Goal: Information Seeking & Learning: Learn about a topic

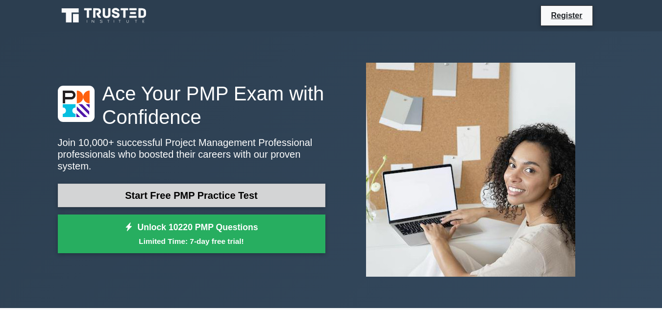
click at [195, 191] on link "Start Free PMP Practice Test" at bounding box center [191, 196] width 267 height 24
click at [156, 184] on link "Start Free PMP Practice Test" at bounding box center [191, 196] width 267 height 24
click at [133, 195] on link "Start Free PMP Practice Test" at bounding box center [191, 196] width 267 height 24
click at [181, 196] on link "Start Free PMP Practice Test" at bounding box center [191, 196] width 267 height 24
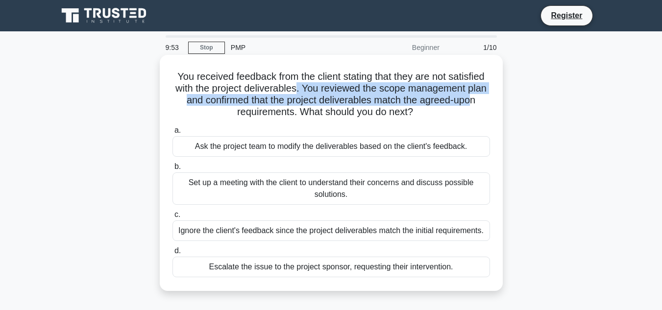
drag, startPoint x: 298, startPoint y: 83, endPoint x: 474, endPoint y: 97, distance: 175.9
click at [474, 97] on h5 "You received feedback from the client stating that they are not satisfied with …" at bounding box center [330, 95] width 319 height 48
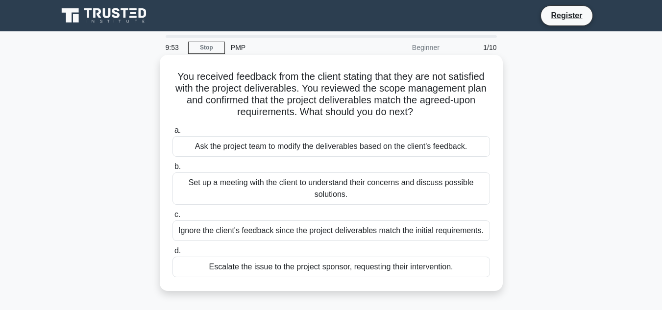
click at [285, 109] on h5 "You received feedback from the client stating that they are not satisfied with …" at bounding box center [330, 95] width 319 height 48
drag, startPoint x: 175, startPoint y: 75, endPoint x: 248, endPoint y: 76, distance: 73.5
click at [248, 76] on h5 "You received feedback from the client stating that they are not satisfied with …" at bounding box center [330, 95] width 319 height 48
click at [383, 92] on h5 "You received feedback from the client stating that they are not satisfied with …" at bounding box center [330, 95] width 319 height 48
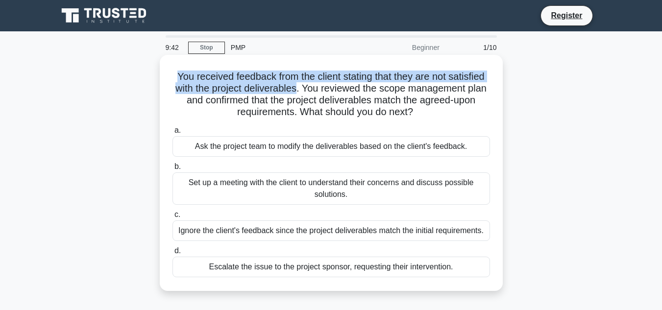
drag, startPoint x: 173, startPoint y: 72, endPoint x: 298, endPoint y: 90, distance: 126.5
click at [298, 90] on h5 "You received feedback from the client stating that they are not satisfied with …" at bounding box center [330, 95] width 319 height 48
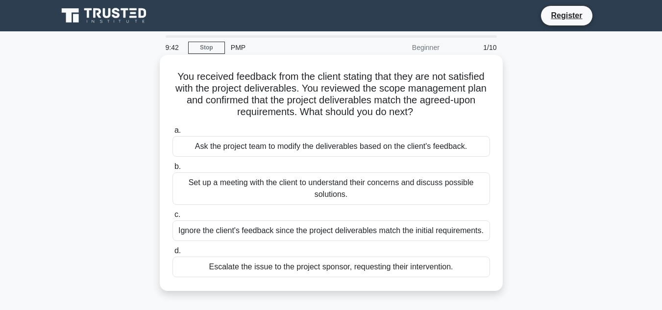
click at [346, 94] on h5 "You received feedback from the client stating that they are not satisfied with …" at bounding box center [330, 95] width 319 height 48
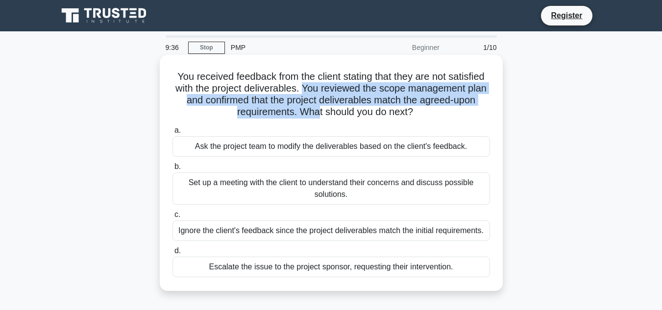
drag, startPoint x: 302, startPoint y: 87, endPoint x: 316, endPoint y: 119, distance: 34.9
click at [316, 119] on h5 "You received feedback from the client stating that they are not satisfied with …" at bounding box center [330, 95] width 319 height 48
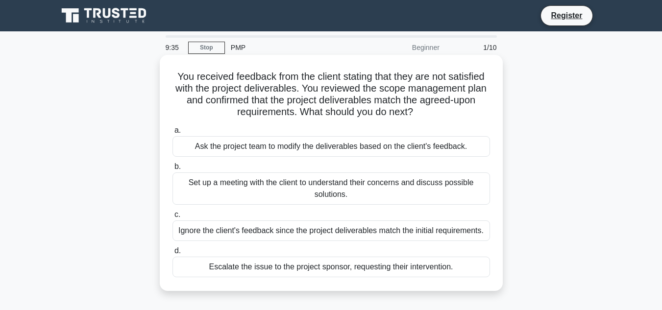
click at [391, 118] on h5 "You received feedback from the client stating that they are not satisfied with …" at bounding box center [330, 95] width 319 height 48
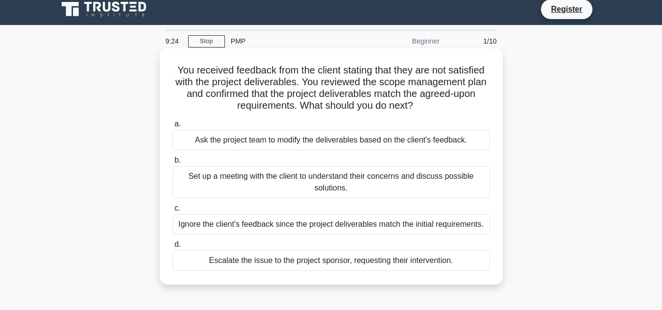
scroll to position [49, 0]
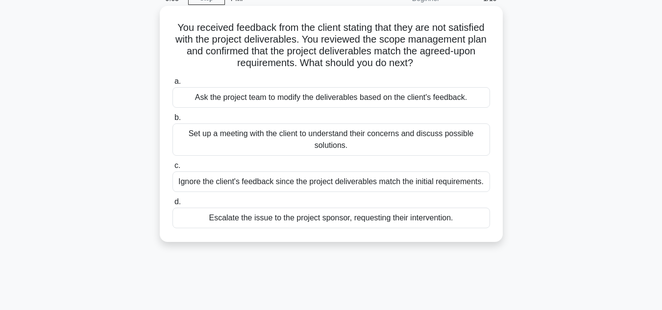
click at [358, 143] on div "Set up a meeting with the client to understand their concerns and discuss possi…" at bounding box center [330, 139] width 317 height 32
click at [172, 121] on input "b. Set up a meeting with the client to understand their concerns and discuss po…" at bounding box center [172, 118] width 0 height 6
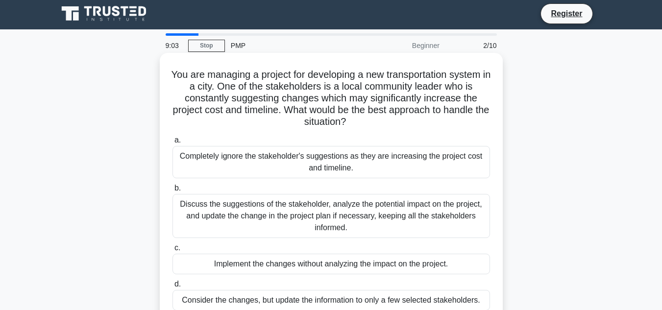
scroll to position [0, 0]
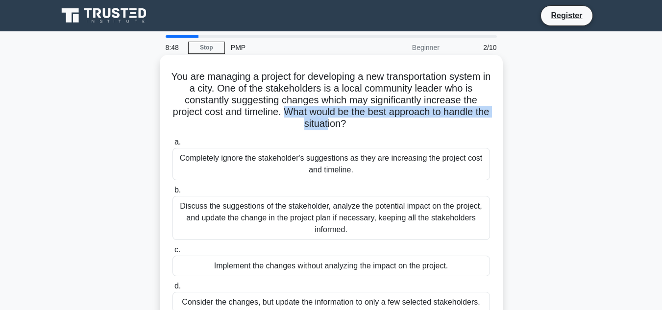
drag, startPoint x: 290, startPoint y: 110, endPoint x: 335, endPoint y: 129, distance: 48.5
click at [335, 129] on h5 "You are managing a project for developing a new transportation system in a city…" at bounding box center [330, 101] width 319 height 60
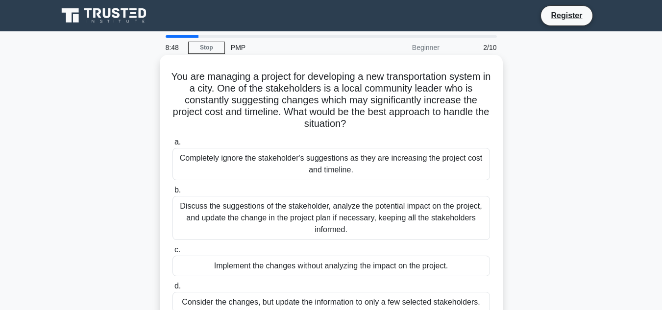
click at [393, 140] on label "a. Completely ignore the stakeholder's suggestions as they are increasing the p…" at bounding box center [330, 158] width 317 height 44
click at [172, 140] on input "a. Completely ignore the stakeholder's suggestions as they are increasing the p…" at bounding box center [172, 142] width 0 height 6
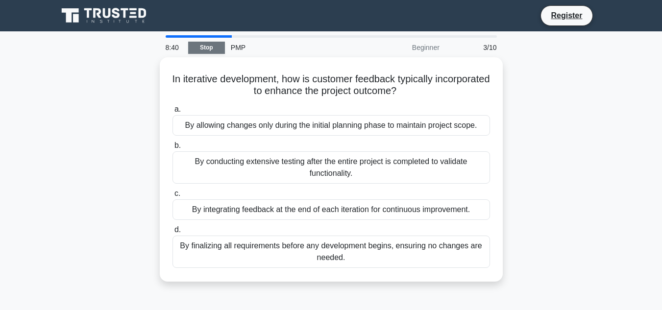
click at [200, 44] on link "Stop" at bounding box center [206, 48] width 37 height 12
click at [207, 49] on link "Stop" at bounding box center [206, 48] width 37 height 12
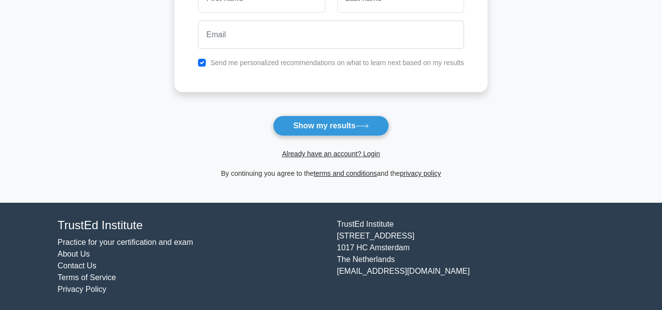
scroll to position [183, 0]
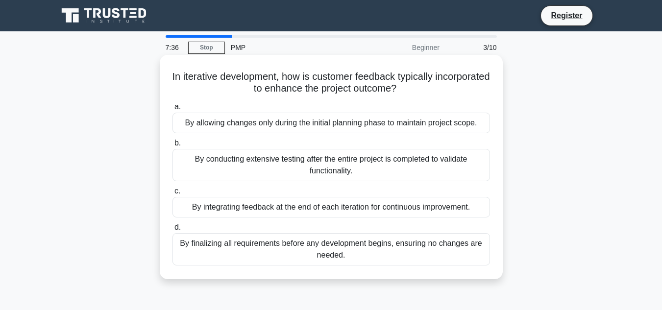
click at [327, 250] on div "By finalizing all requirements before any development begins, ensuring no chang…" at bounding box center [330, 249] width 317 height 32
click at [172, 231] on input "d. By finalizing all requirements before any development begins, ensuring no ch…" at bounding box center [172, 227] width 0 height 6
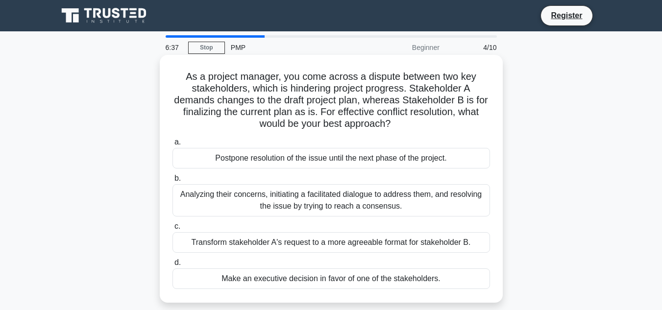
click at [337, 206] on div "Analyzing their concerns, initiating a facilitated dialogue to address them, an…" at bounding box center [330, 200] width 317 height 32
click at [172, 182] on input "b. Analyzing their concerns, initiating a facilitated dialogue to address them,…" at bounding box center [172, 178] width 0 height 6
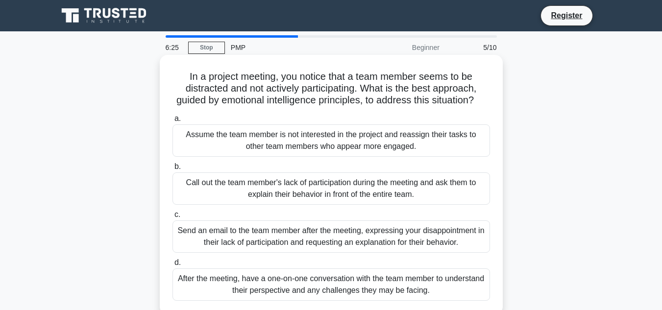
scroll to position [49, 0]
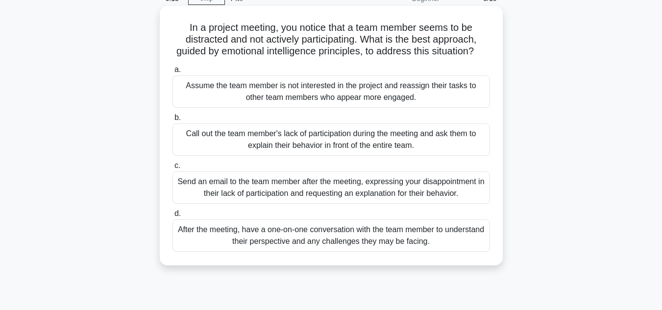
click at [431, 252] on div "After the meeting, have a one-on-one conversation with the team member to under…" at bounding box center [330, 235] width 317 height 32
click at [172, 217] on input "d. After the meeting, have a one-on-one conversation with the team member to un…" at bounding box center [172, 214] width 0 height 6
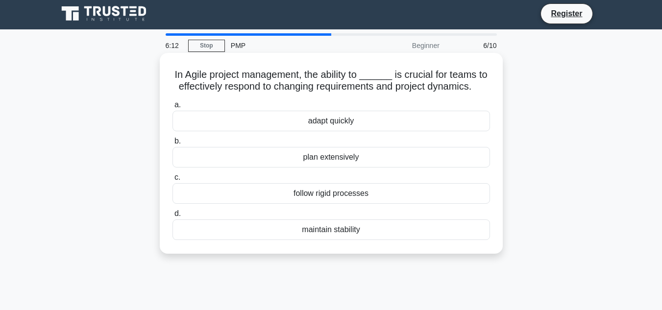
scroll to position [0, 0]
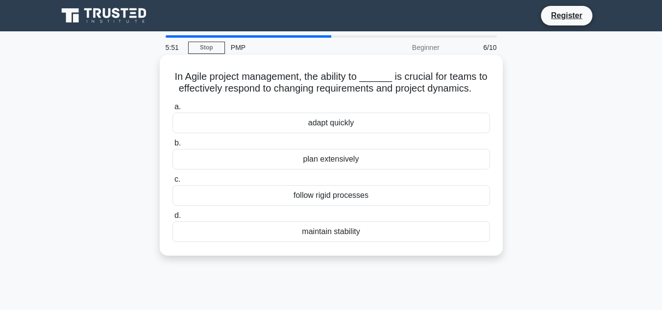
click at [342, 170] on div "a. adapt quickly b. plan extensively c. d." at bounding box center [331, 171] width 329 height 145
click at [343, 163] on div "plan extensively" at bounding box center [330, 159] width 317 height 21
click at [172, 146] on input "b. plan extensively" at bounding box center [172, 143] width 0 height 6
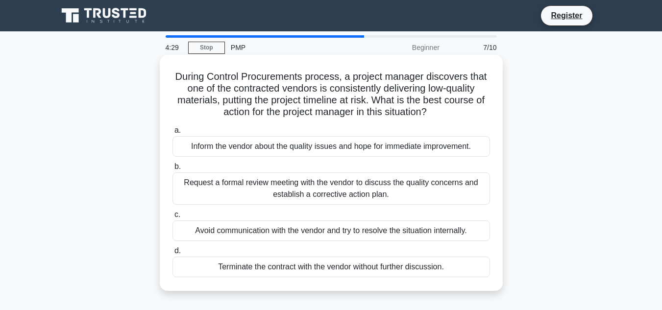
scroll to position [49, 0]
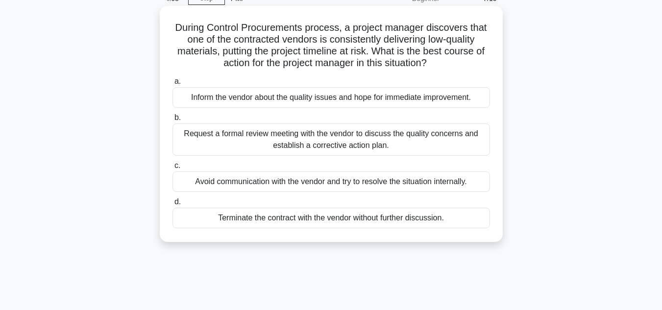
click at [408, 144] on div "Request a formal review meeting with the vendor to discuss the quality concerns…" at bounding box center [330, 139] width 317 height 32
click at [172, 121] on input "b. Request a formal review meeting with the vendor to discuss the quality conce…" at bounding box center [172, 118] width 0 height 6
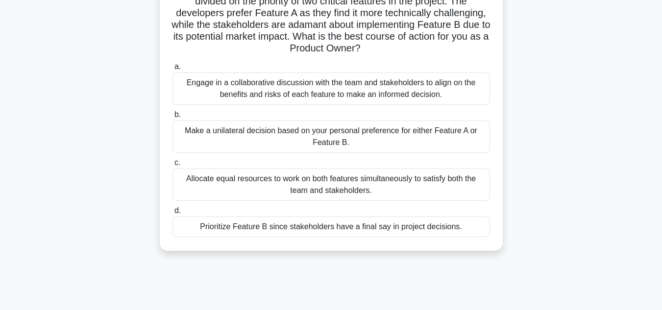
scroll to position [98, 0]
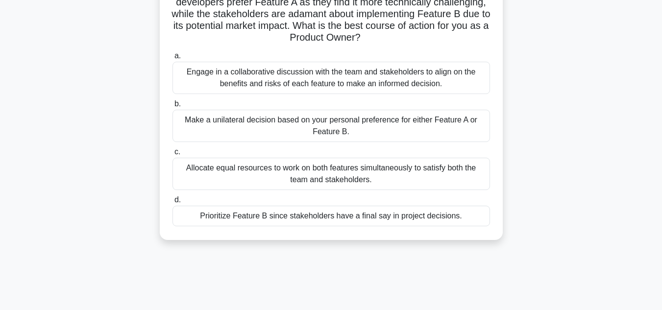
click at [226, 84] on div "Engage in a collaborative discussion with the team and stakeholders to align on…" at bounding box center [330, 78] width 317 height 32
click at [172, 59] on input "a. Engage in a collaborative discussion with the team and stakeholders to align…" at bounding box center [172, 56] width 0 height 6
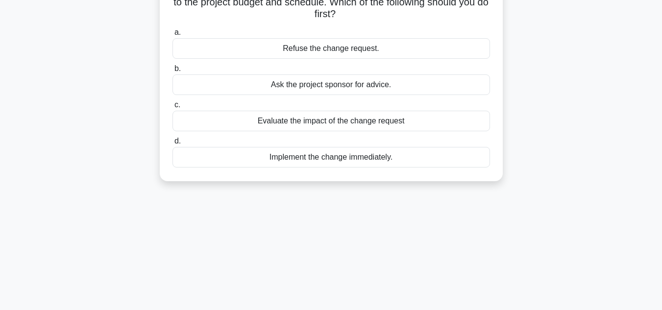
scroll to position [0, 0]
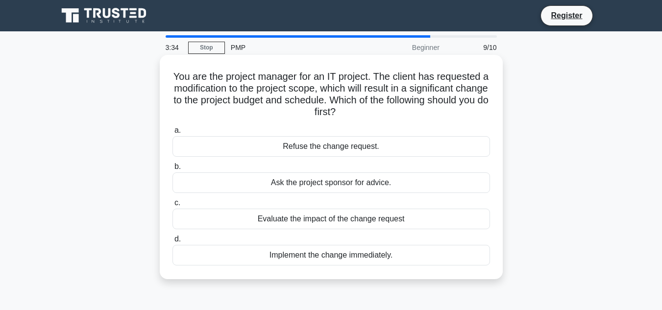
click at [318, 220] on div "Evaluate the impact of the change request" at bounding box center [330, 219] width 317 height 21
click at [172, 206] on input "c. Evaluate the impact of the change request" at bounding box center [172, 203] width 0 height 6
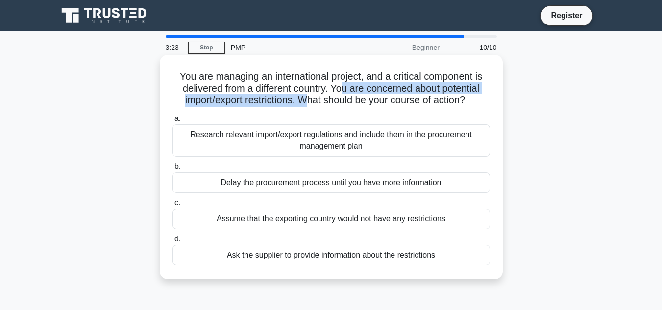
drag, startPoint x: 343, startPoint y: 88, endPoint x: 305, endPoint y: 102, distance: 40.3
click at [305, 102] on h5 "You are managing an international project, and a critical component is delivere…" at bounding box center [330, 89] width 319 height 36
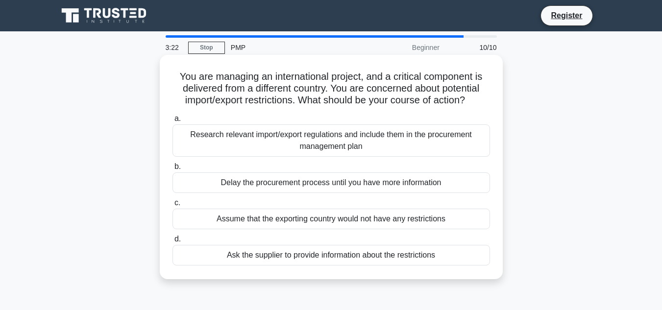
click at [368, 112] on div "a. Research relevant import/export regulations and include them in the procurem…" at bounding box center [331, 189] width 329 height 157
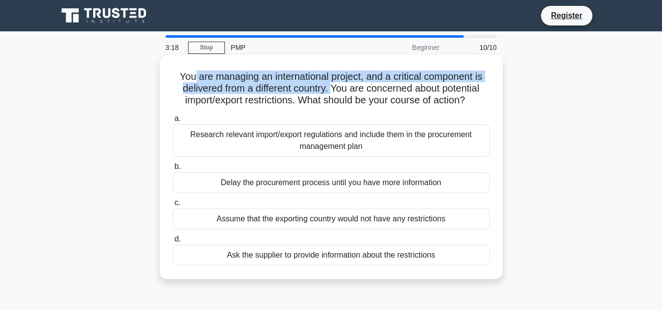
drag, startPoint x: 189, startPoint y: 76, endPoint x: 334, endPoint y: 91, distance: 145.7
click at [334, 91] on h5 "You are managing an international project, and a critical component is delivere…" at bounding box center [330, 89] width 319 height 36
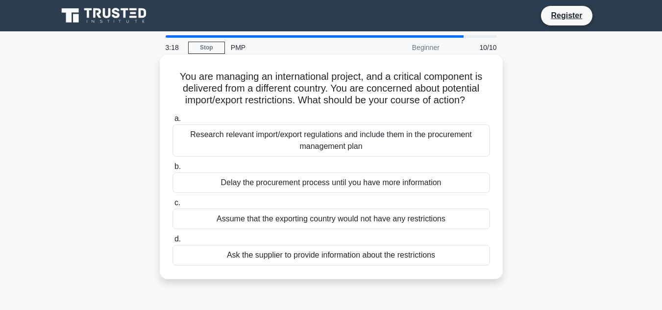
click at [378, 101] on h5 "You are managing an international project, and a critical component is delivere…" at bounding box center [330, 89] width 319 height 36
click at [306, 138] on div "Research relevant import/export regulations and include them in the procurement…" at bounding box center [330, 140] width 317 height 32
click at [172, 122] on input "a. Research relevant import/export regulations and include them in the procurem…" at bounding box center [172, 119] width 0 height 6
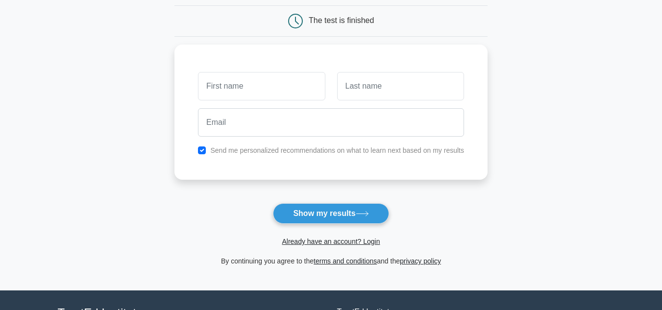
scroll to position [98, 0]
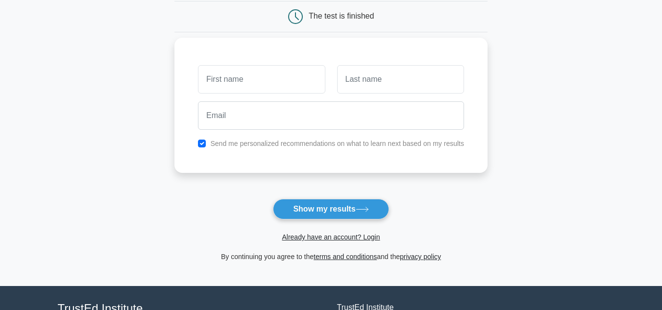
click at [207, 143] on div "Send me personalized recommendations on what to learn next based on my results" at bounding box center [331, 144] width 278 height 12
click at [202, 143] on input "checkbox" at bounding box center [202, 144] width 8 height 8
checkbox input "false"
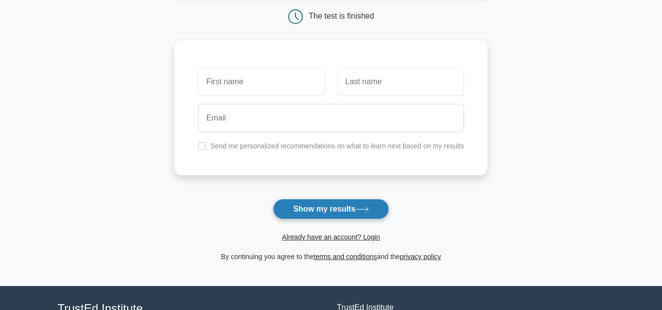
click at [334, 206] on button "Show my results" at bounding box center [331, 209] width 116 height 21
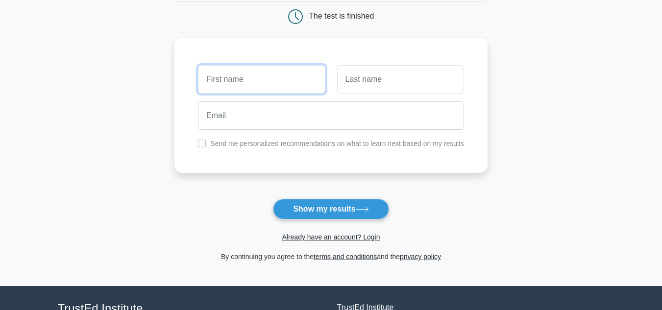
click at [263, 89] on input "text" at bounding box center [261, 79] width 127 height 28
type input "shan"
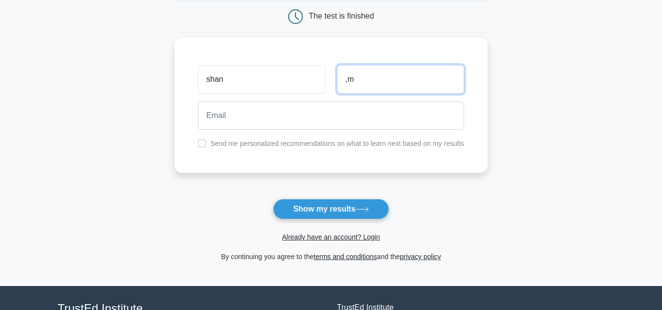
type input ",m"
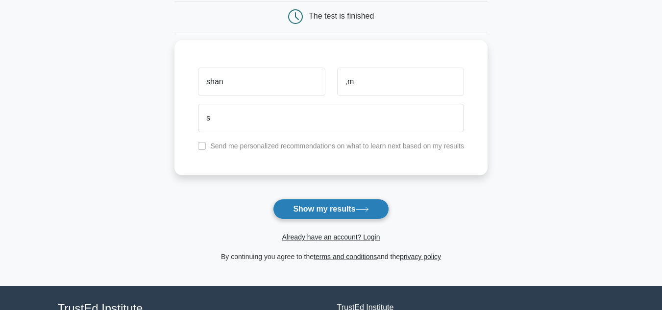
click at [309, 215] on button "Show my results" at bounding box center [331, 209] width 116 height 21
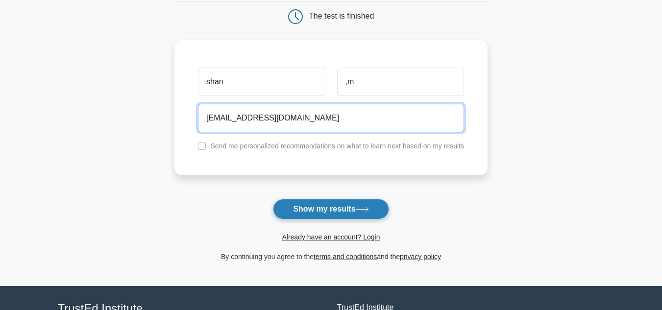
type input "skaka@gmail.com"
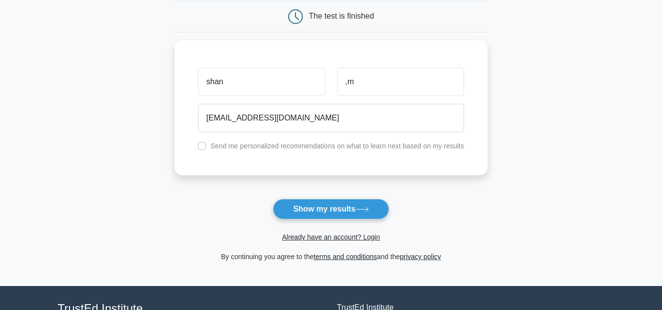
click at [353, 200] on button "Show my results" at bounding box center [331, 209] width 116 height 21
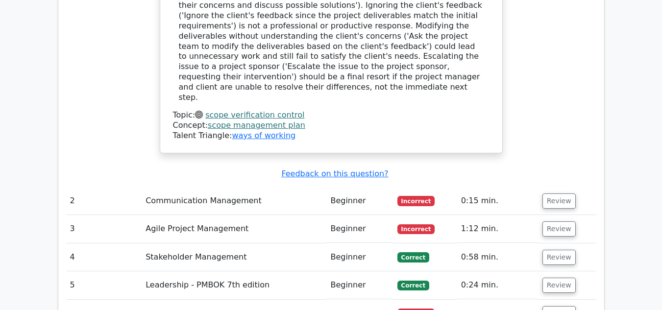
scroll to position [1028, 0]
